Goal: Navigation & Orientation: Find specific page/section

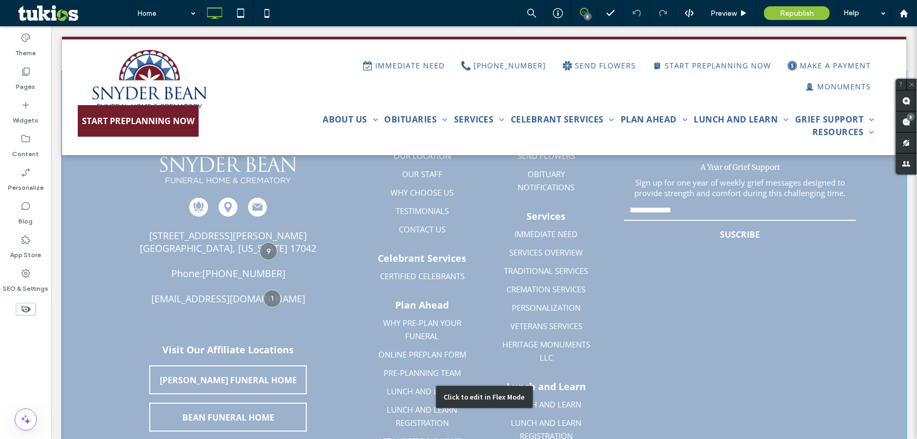
scroll to position [3870, 0]
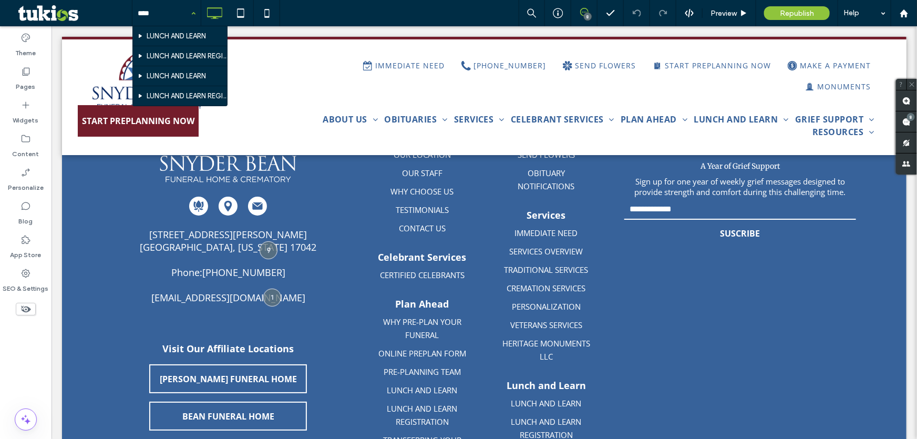
type input "*****"
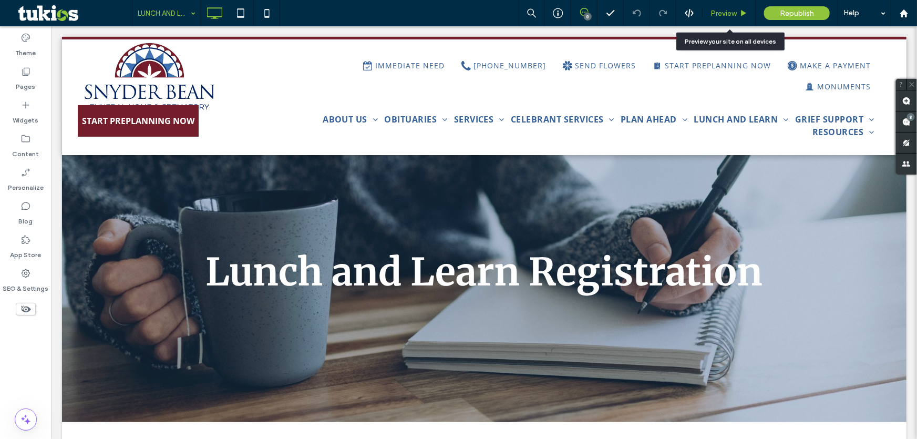
click at [725, 19] on div "Preview" at bounding box center [730, 13] width 54 height 26
click at [739, 15] on div "Preview" at bounding box center [729, 13] width 53 height 9
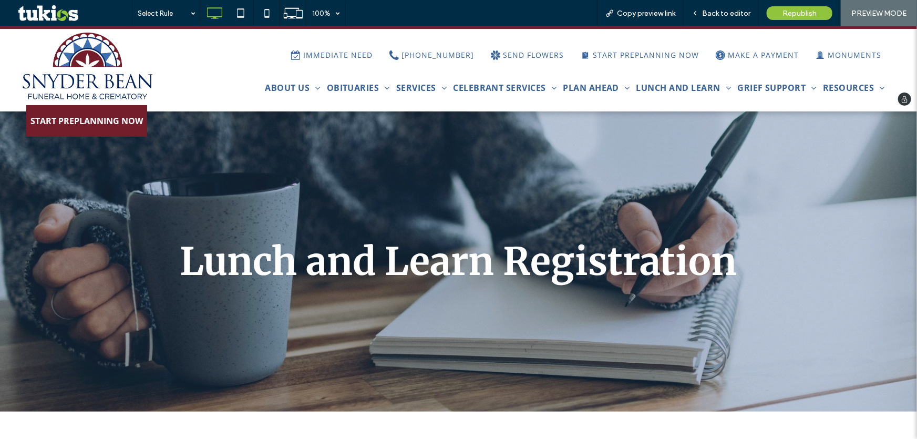
click at [101, 63] on img at bounding box center [87, 66] width 133 height 68
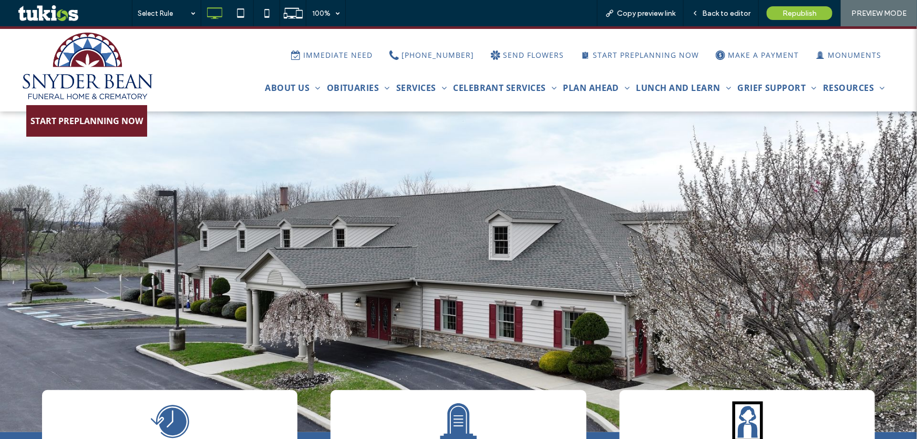
scroll to position [47, 0]
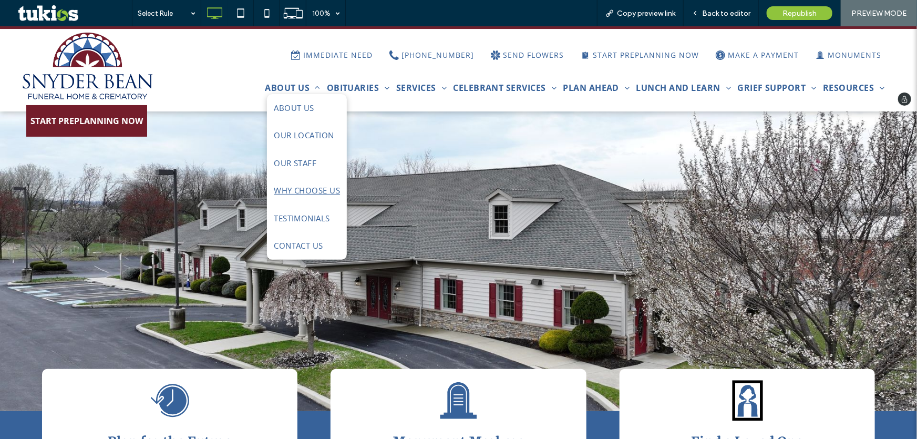
click at [300, 188] on span "WHY CHOOSE US" at bounding box center [307, 190] width 66 height 12
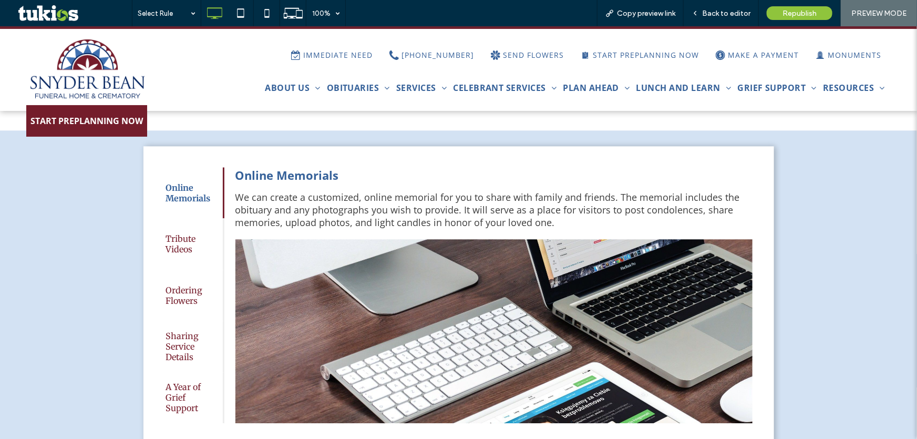
scroll to position [1529, 0]
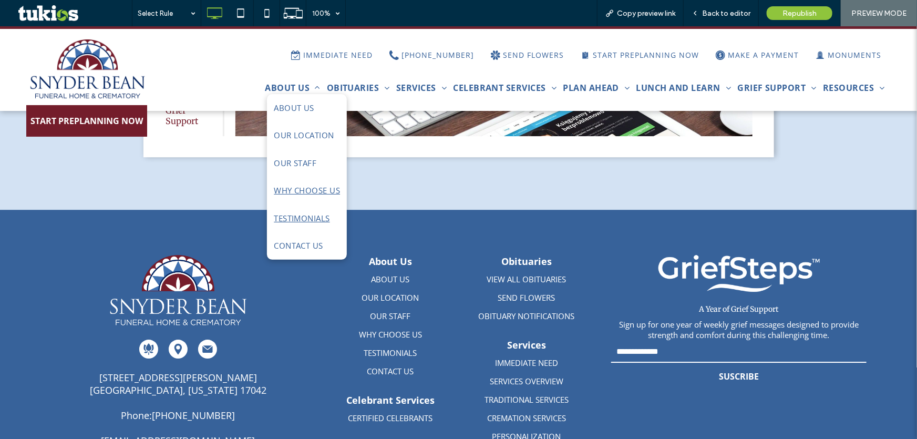
click at [312, 216] on span "TESTIMONIALS" at bounding box center [302, 218] width 56 height 12
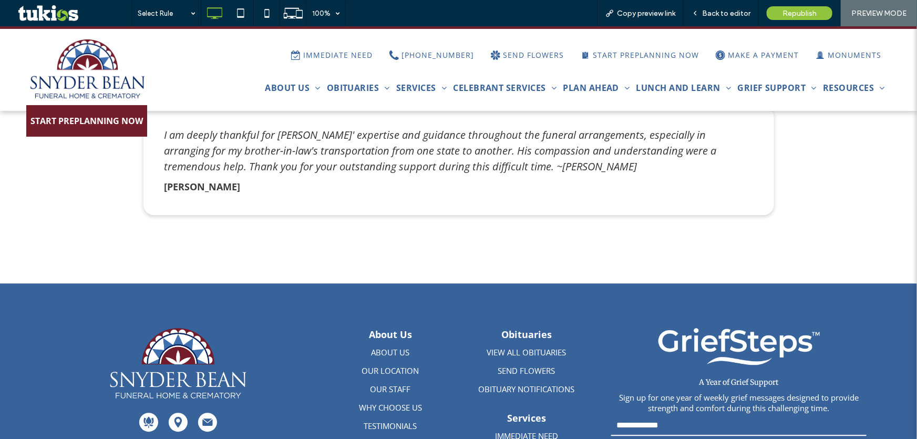
scroll to position [1529, 0]
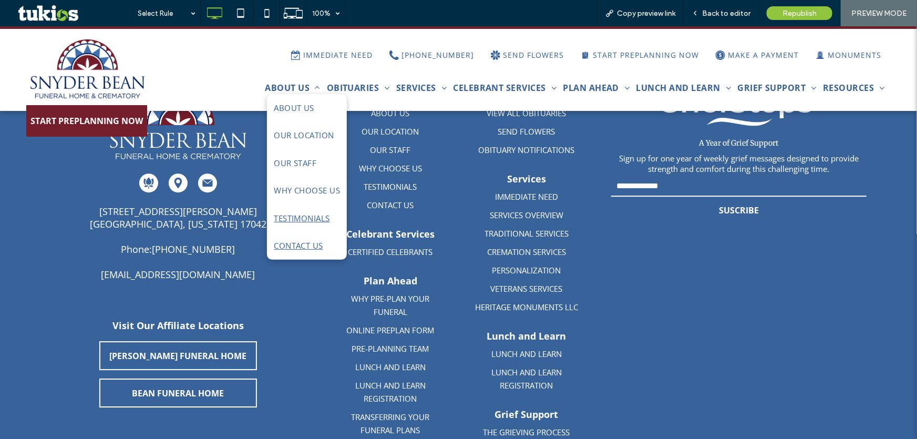
click at [296, 238] on link "CONTACT US" at bounding box center [307, 245] width 75 height 28
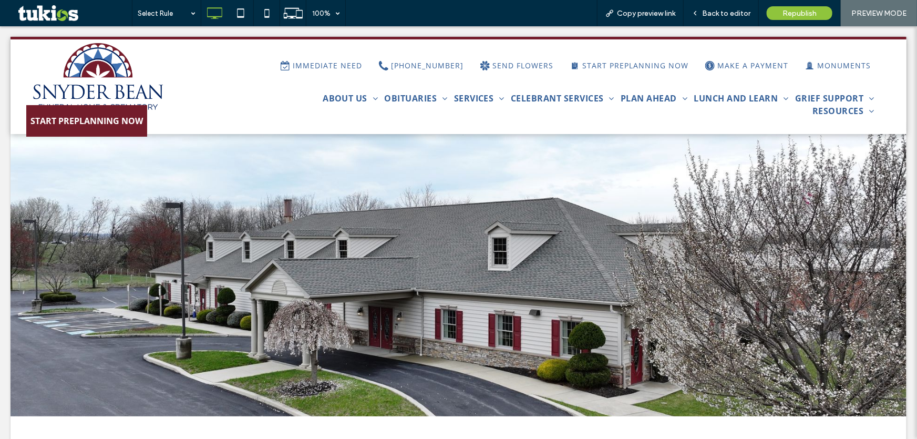
scroll to position [0, 0]
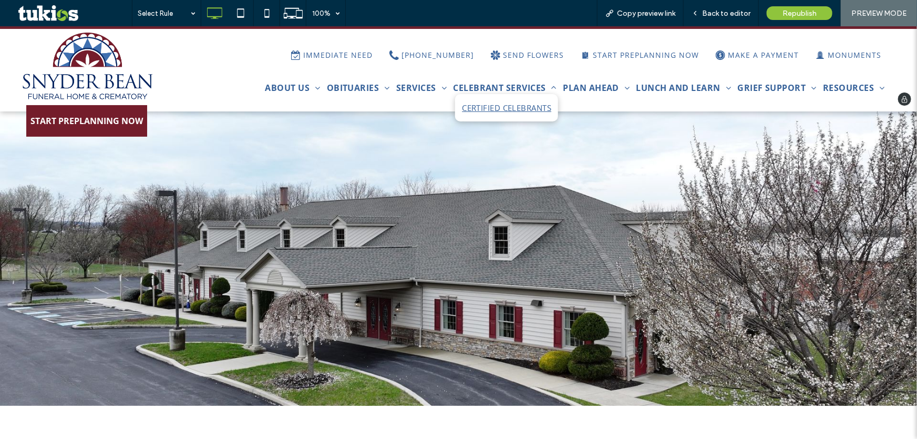
click at [499, 107] on span "CERTIFIED CELEBRANTS" at bounding box center [506, 107] width 89 height 12
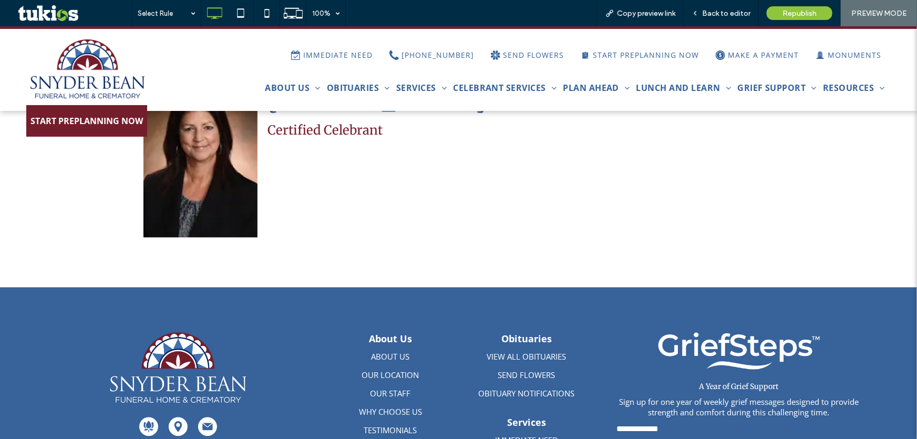
scroll to position [1003, 0]
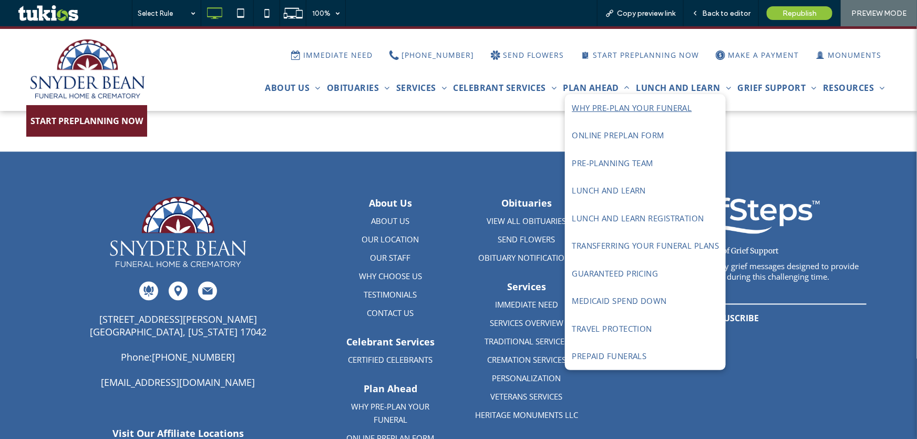
click at [584, 115] on link "WHY PRE-PLAN YOUR FUNERAL" at bounding box center [646, 108] width 156 height 28
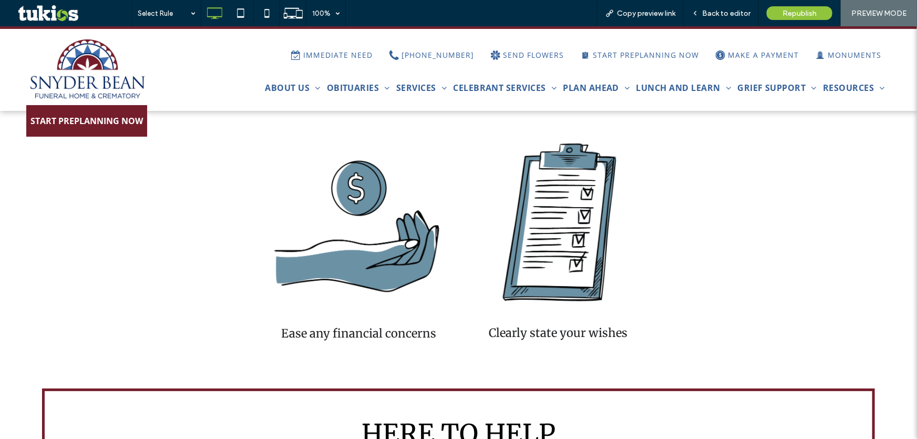
scroll to position [2102, 0]
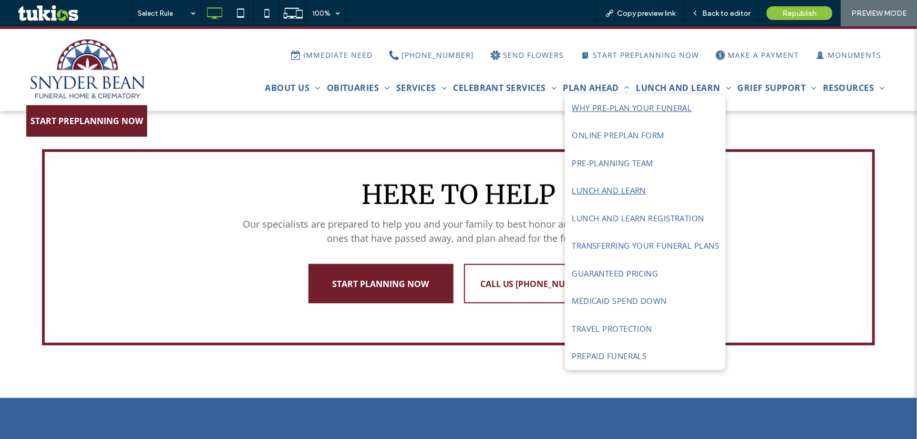
click at [604, 189] on span "LUNCH AND LEARN" at bounding box center [609, 190] width 74 height 12
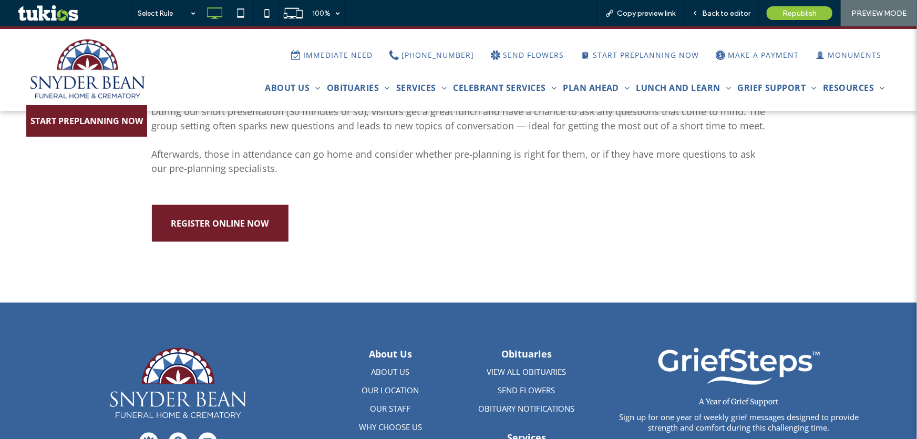
scroll to position [764, 0]
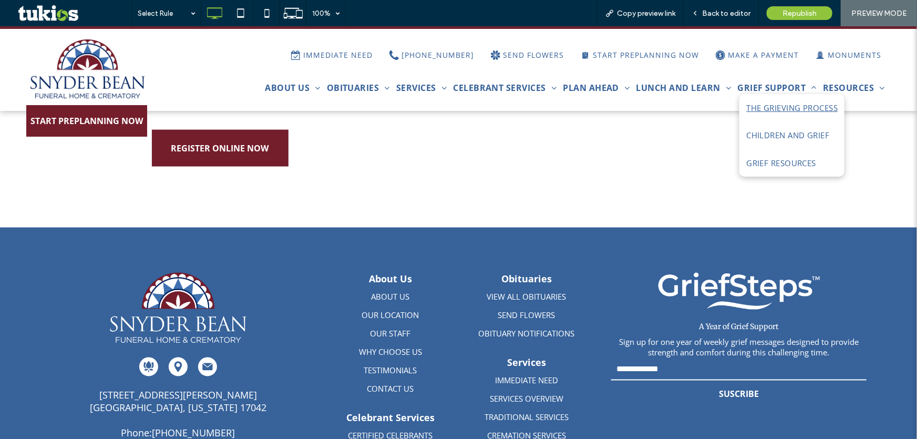
click at [767, 107] on span "THE GRIEVING PROCESS" at bounding box center [791, 107] width 91 height 12
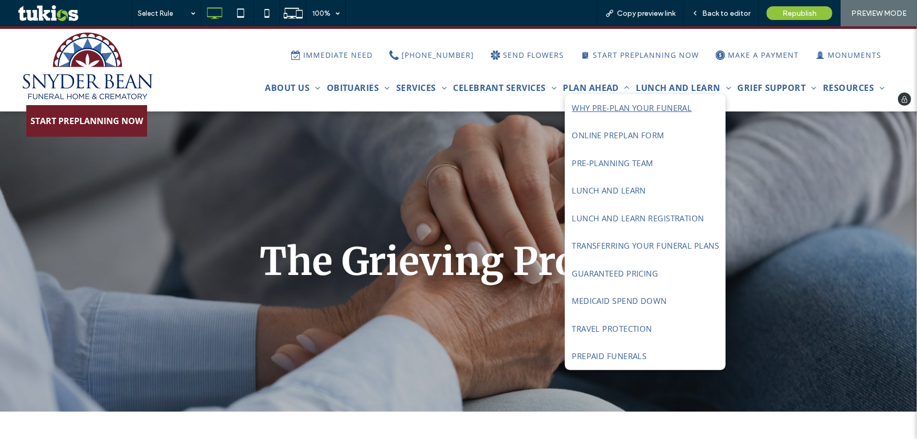
click at [605, 100] on link "WHY PRE-PLAN YOUR FUNERAL" at bounding box center [646, 108] width 156 height 28
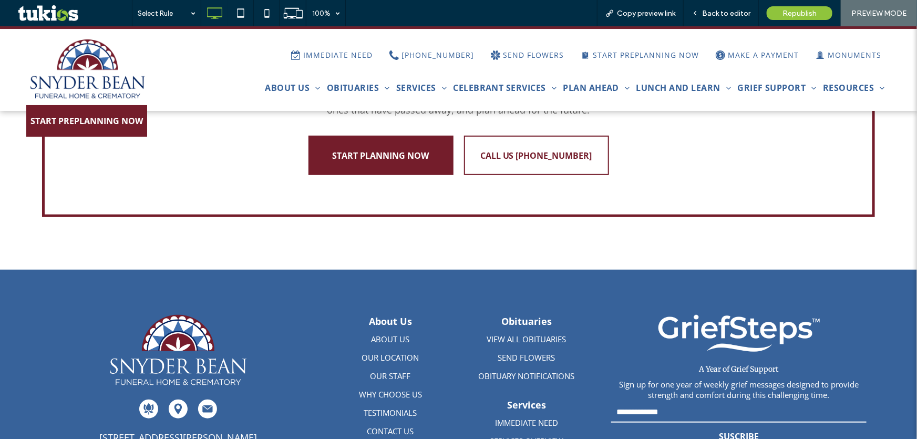
scroll to position [2341, 0]
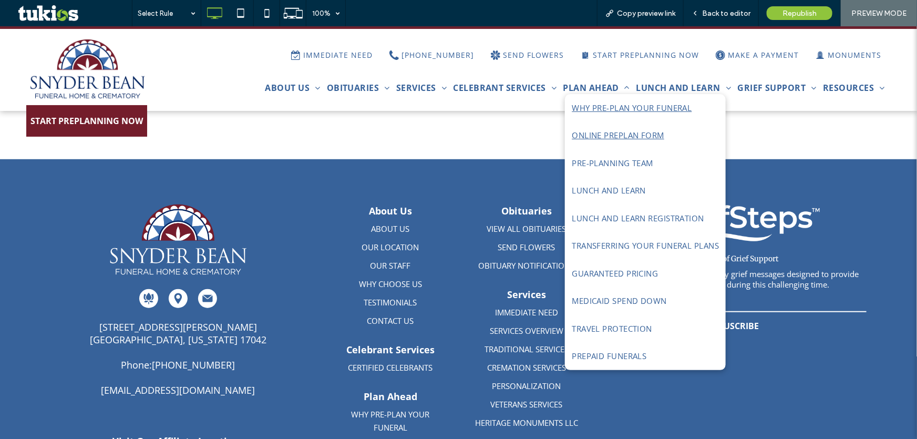
click at [627, 135] on span "ONLINE PREPLAN FORM" at bounding box center [618, 135] width 92 height 12
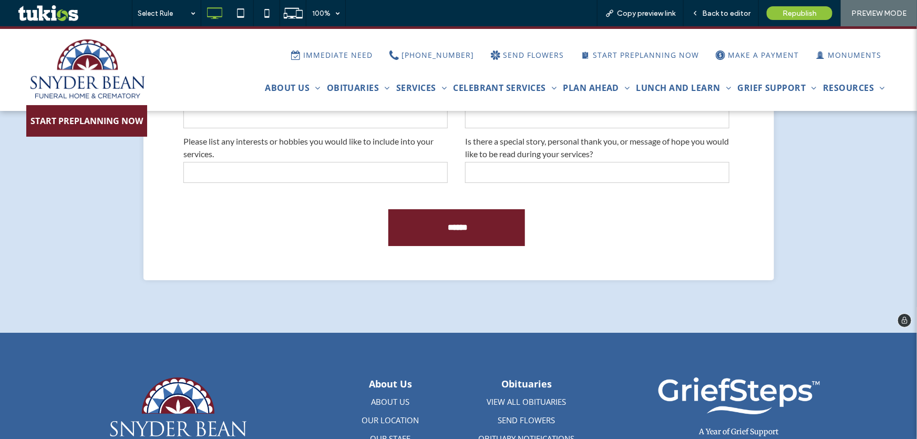
scroll to position [1959, 0]
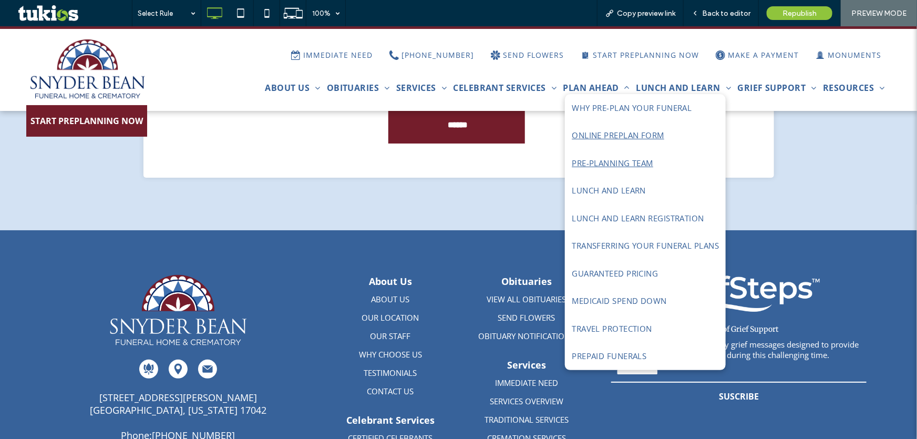
click at [612, 165] on span "PRE-PLANNING TEAM" at bounding box center [612, 163] width 81 height 12
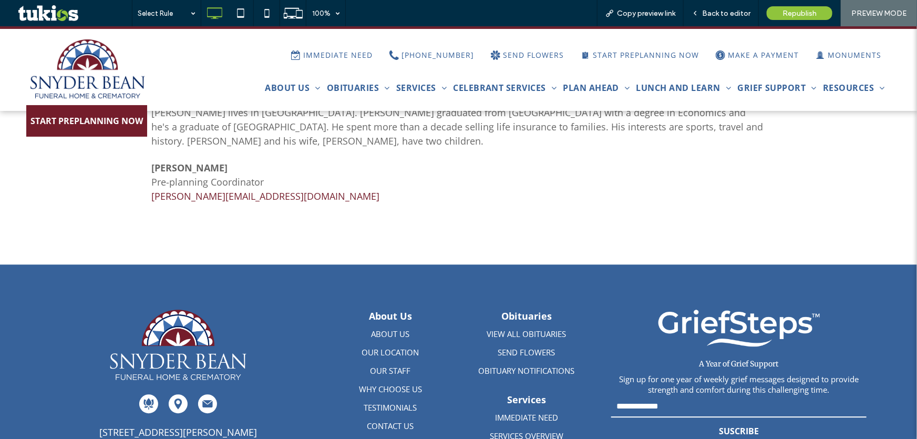
scroll to position [1242, 0]
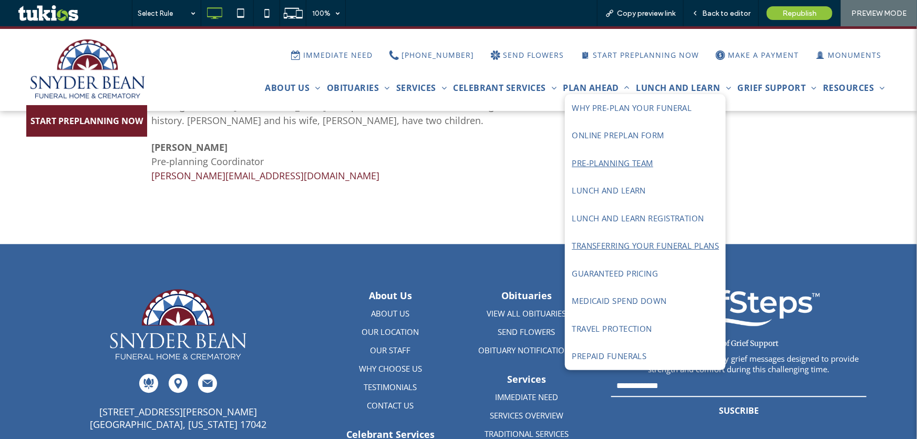
click at [610, 236] on link "TRANSFERRING YOUR FUNERAL PLANS" at bounding box center [646, 245] width 156 height 28
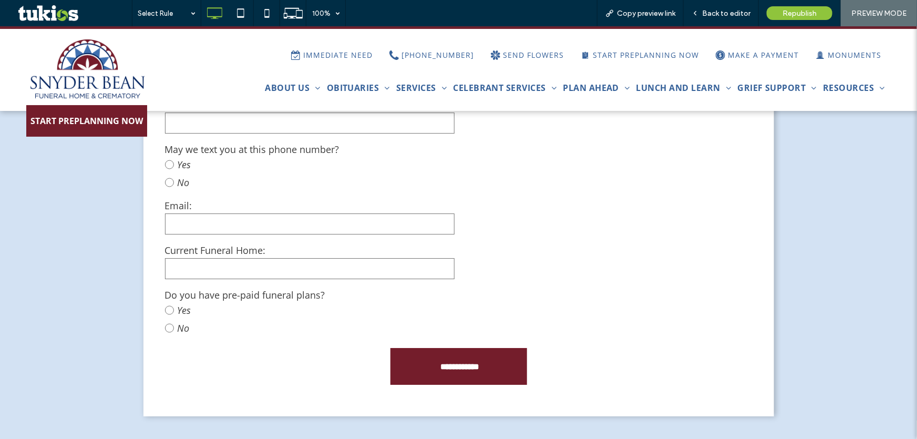
scroll to position [1911, 0]
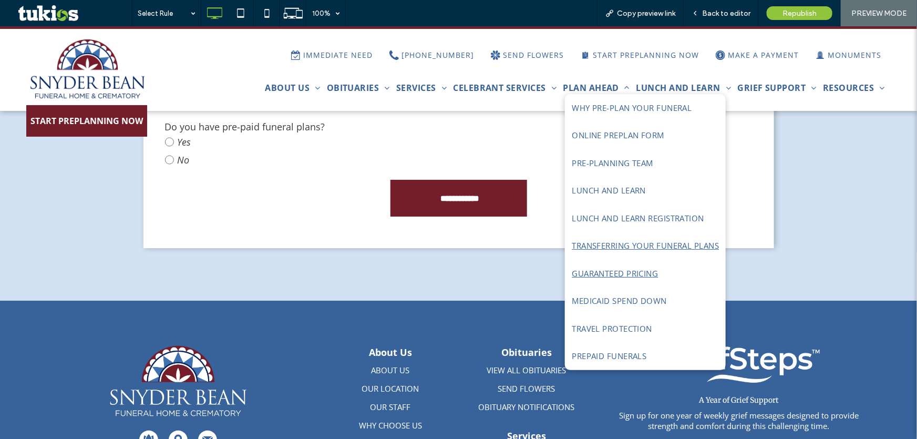
click at [600, 269] on span "GUARANTEED PRICING" at bounding box center [615, 273] width 86 height 12
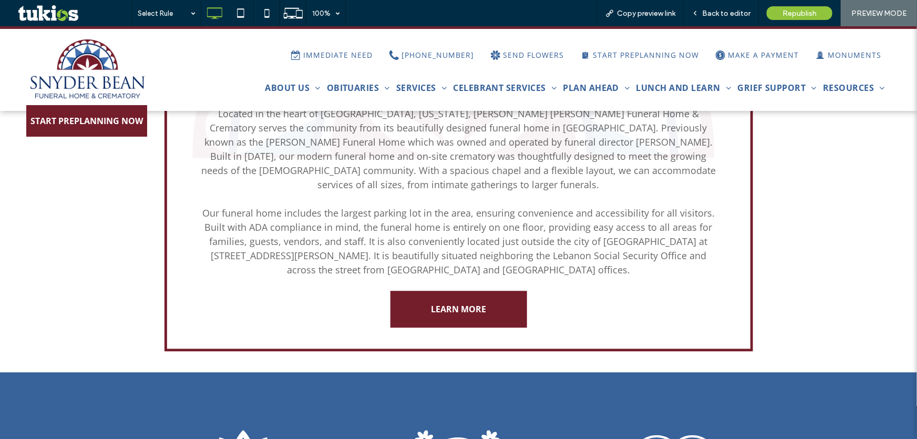
scroll to position [1242, 0]
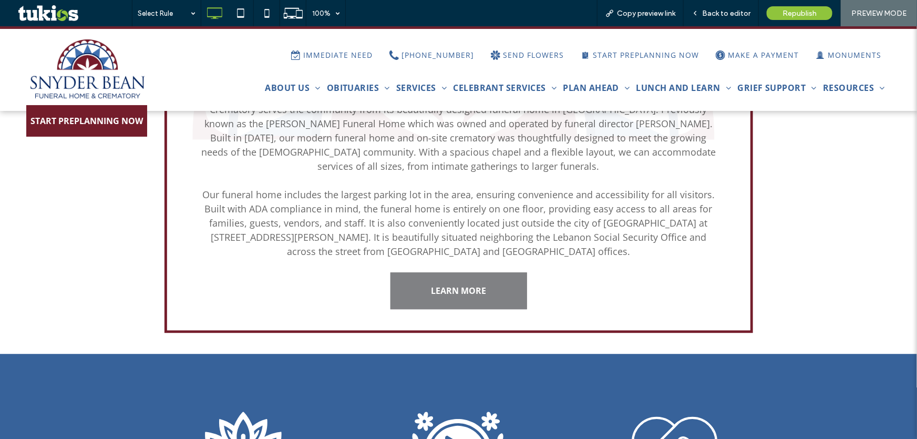
click at [461, 279] on span "LEARN MORE" at bounding box center [458, 290] width 55 height 22
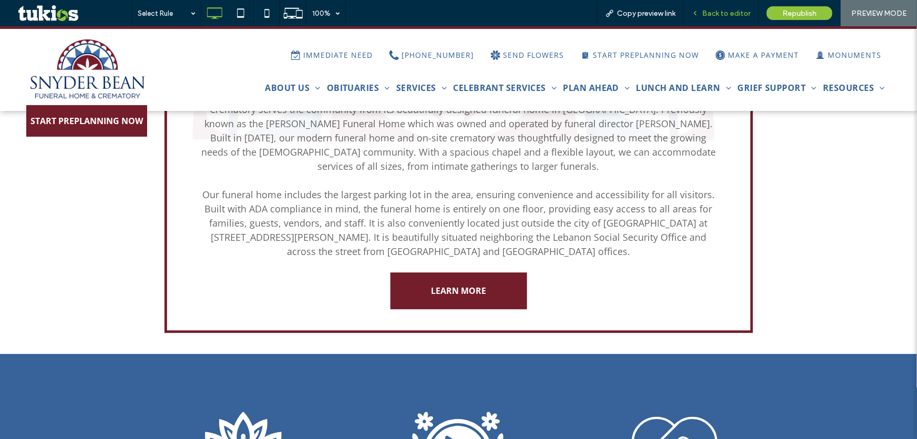
click at [717, 17] on div "Back to editor" at bounding box center [721, 13] width 75 height 26
click at [707, 19] on div "Back to editor" at bounding box center [721, 13] width 75 height 26
click at [694, 12] on icon at bounding box center [695, 12] width 7 height 7
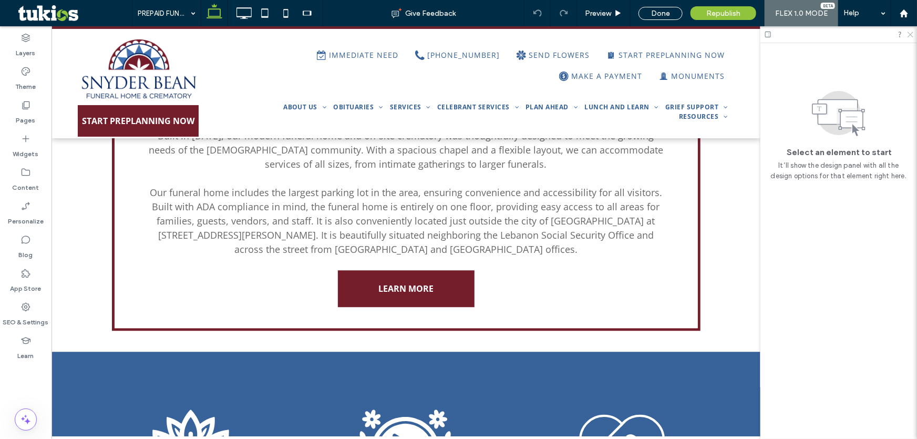
click at [909, 35] on icon at bounding box center [910, 33] width 7 height 7
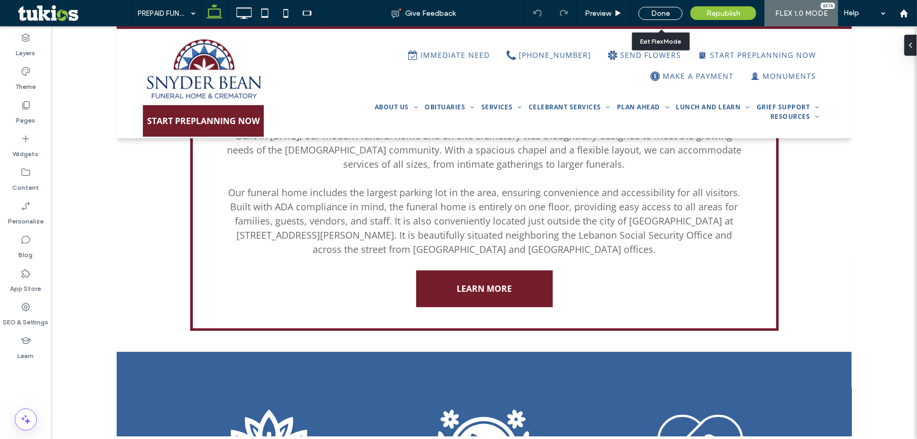
click at [660, 20] on div "Done" at bounding box center [661, 13] width 60 height 26
click at [654, 13] on div "Done" at bounding box center [661, 13] width 44 height 13
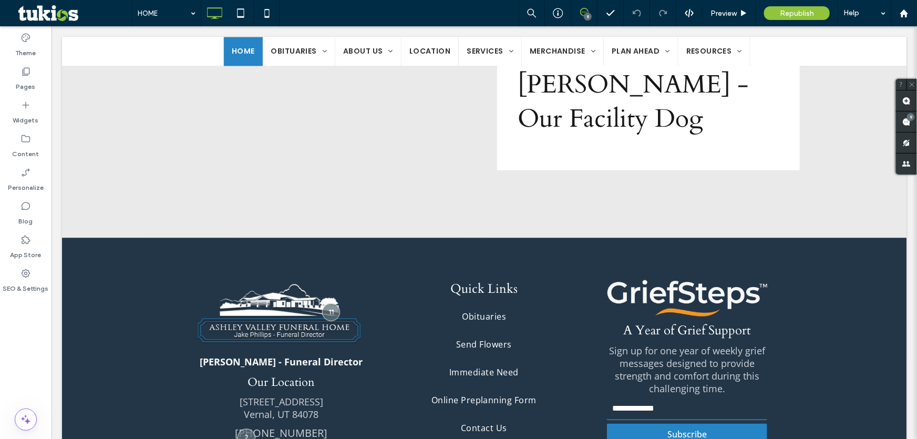
scroll to position [2544, 0]
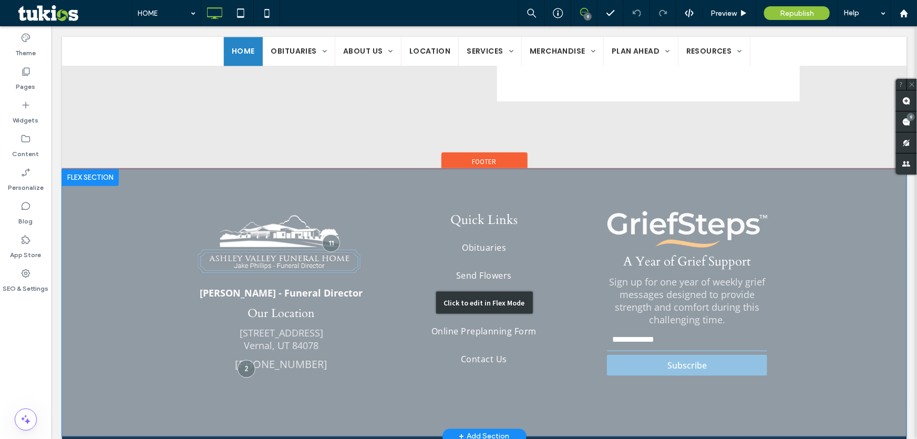
click at [701, 255] on div "Click to edit in Flex Mode" at bounding box center [483, 302] width 845 height 267
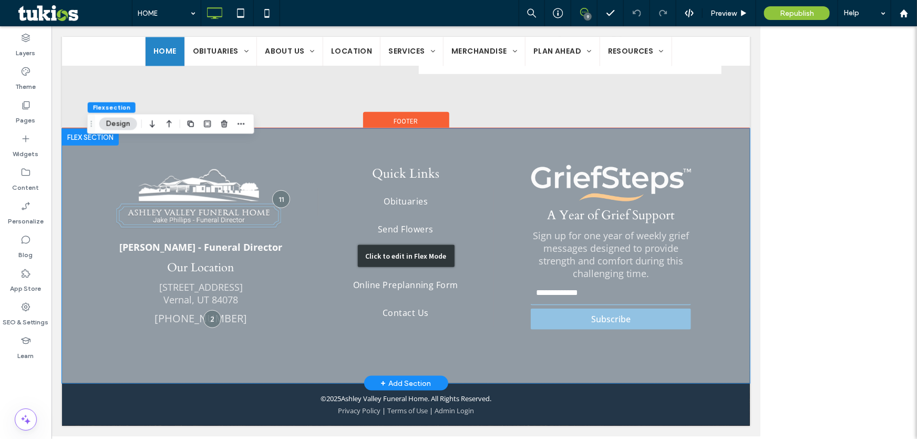
scroll to position [2382, 0]
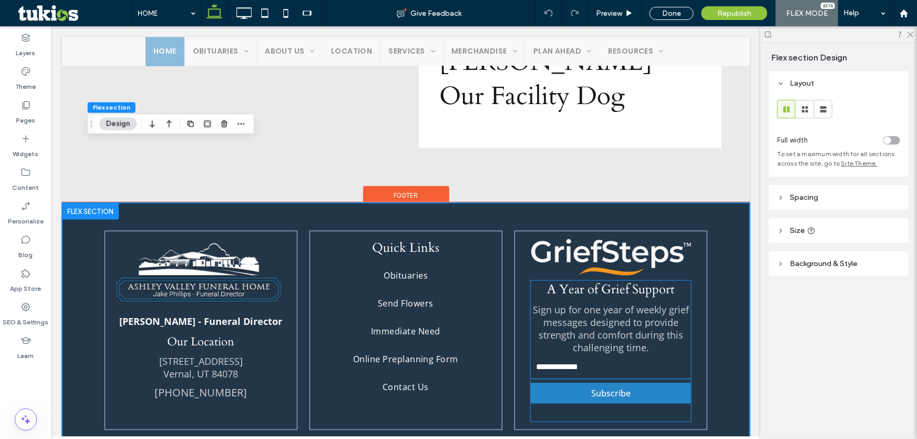
click at [628, 303] on p "Sign up for one year of weekly grief messages designed to provide strength and …" at bounding box center [610, 328] width 160 height 50
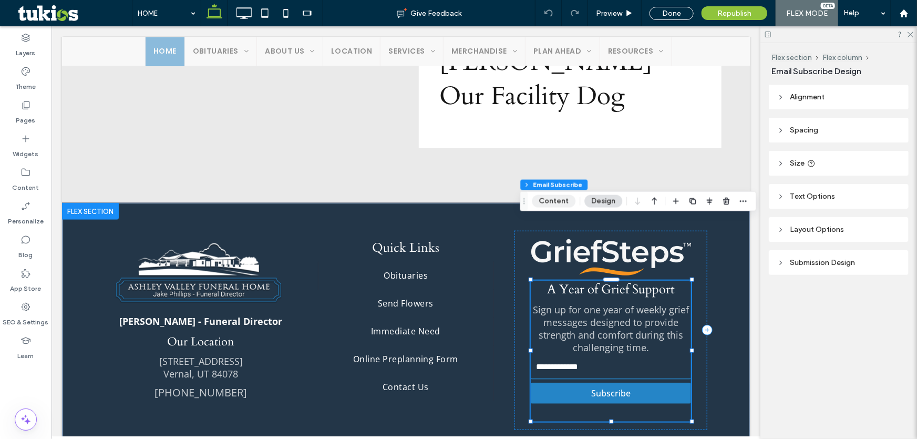
click at [554, 201] on button "Content" at bounding box center [554, 201] width 44 height 13
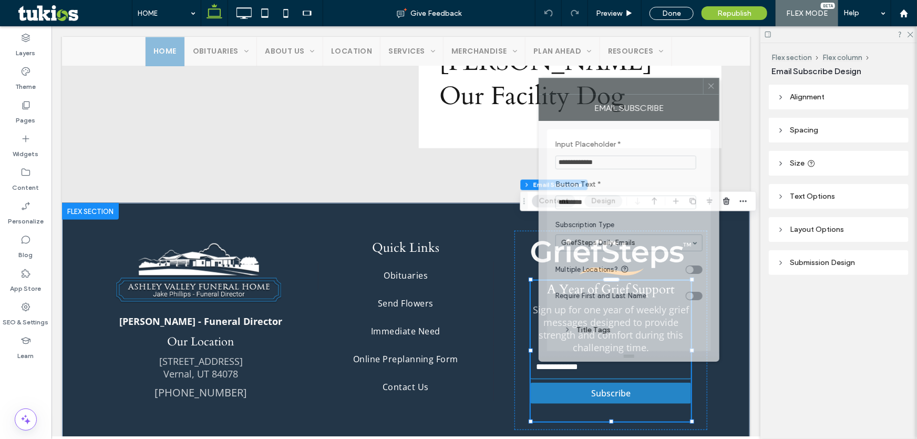
drag, startPoint x: 819, startPoint y: 89, endPoint x: 604, endPoint y: 111, distance: 216.0
click at [603, 86] on div at bounding box center [621, 86] width 164 height 16
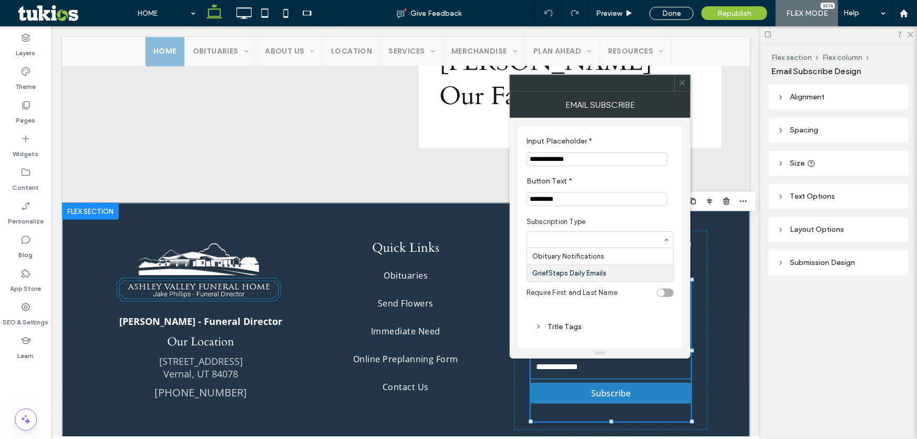
click at [616, 220] on span "Subscription Type" at bounding box center [598, 222] width 143 height 11
click at [679, 84] on icon at bounding box center [682, 83] width 8 height 8
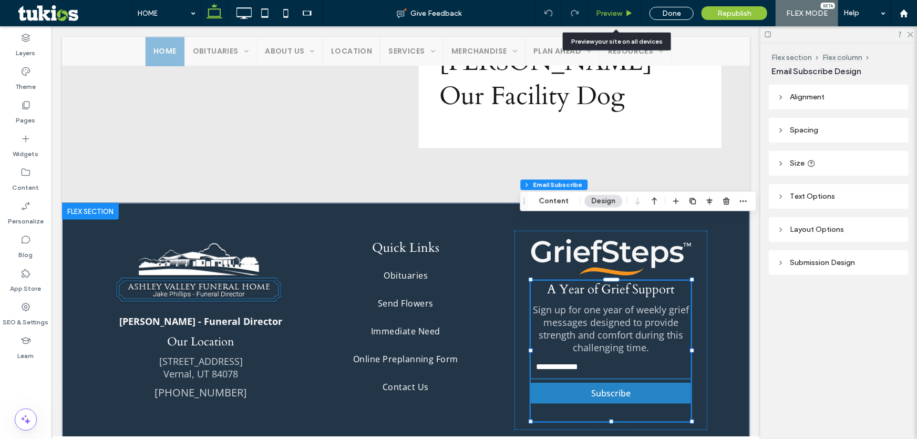
click at [610, 15] on span "Preview" at bounding box center [609, 13] width 26 height 9
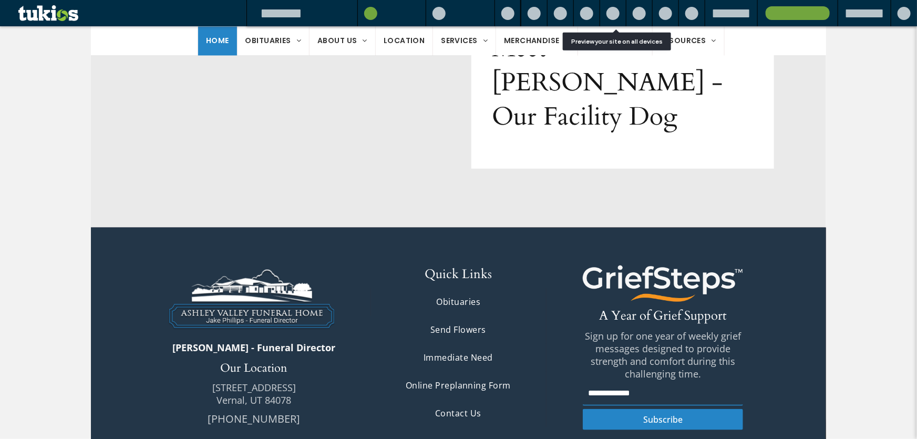
scroll to position [2505, 0]
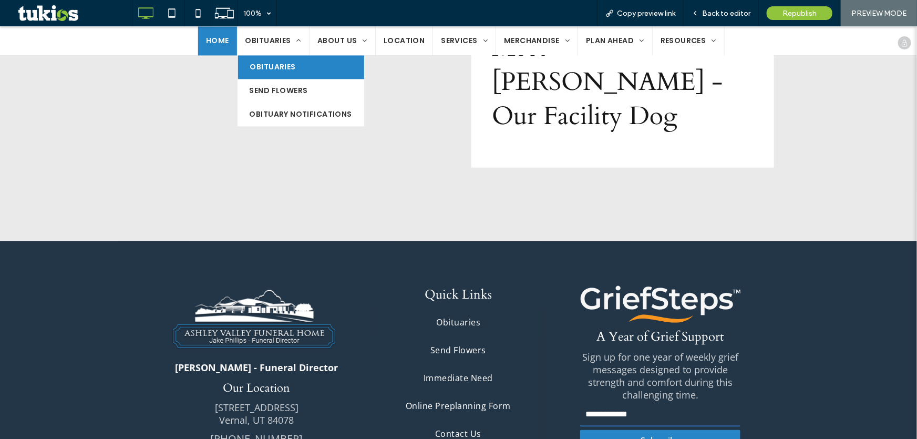
click at [287, 63] on span "Obituaries" at bounding box center [273, 66] width 46 height 11
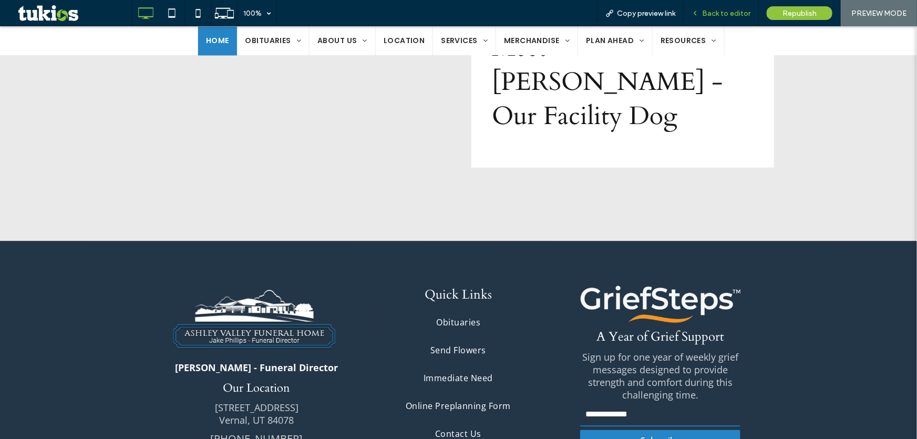
click at [697, 16] on icon at bounding box center [695, 12] width 7 height 7
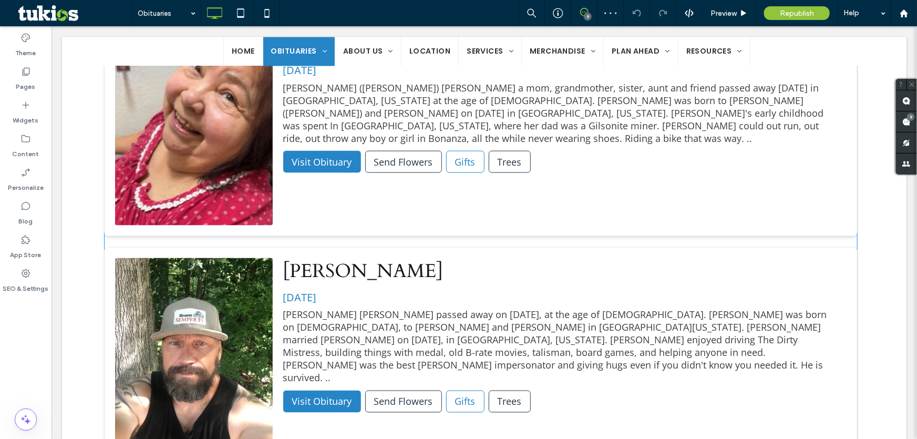
scroll to position [812, 0]
